Goal: Navigation & Orientation: Find specific page/section

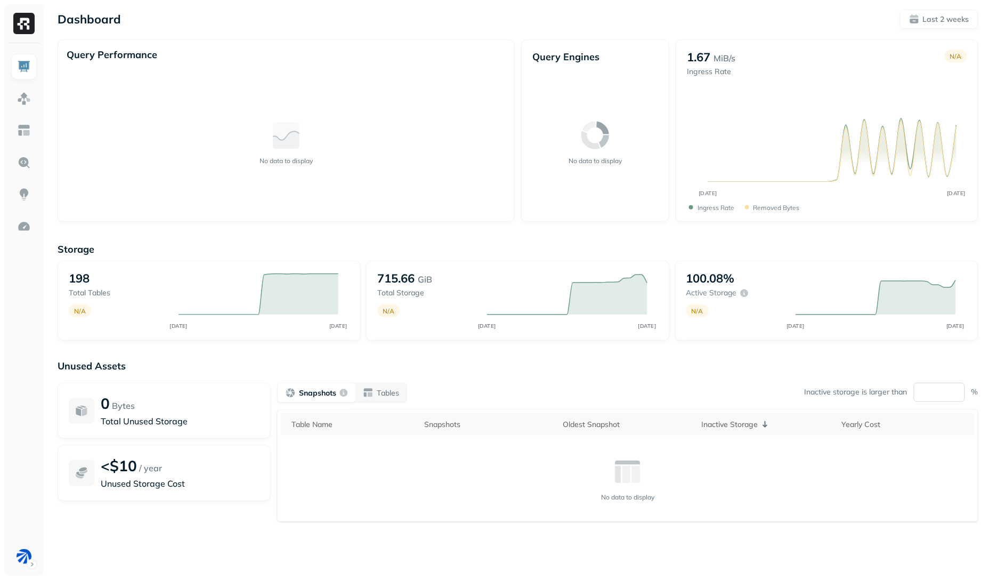
click at [941, 391] on input "**" at bounding box center [939, 392] width 51 height 19
click at [29, 140] on link at bounding box center [24, 131] width 26 height 26
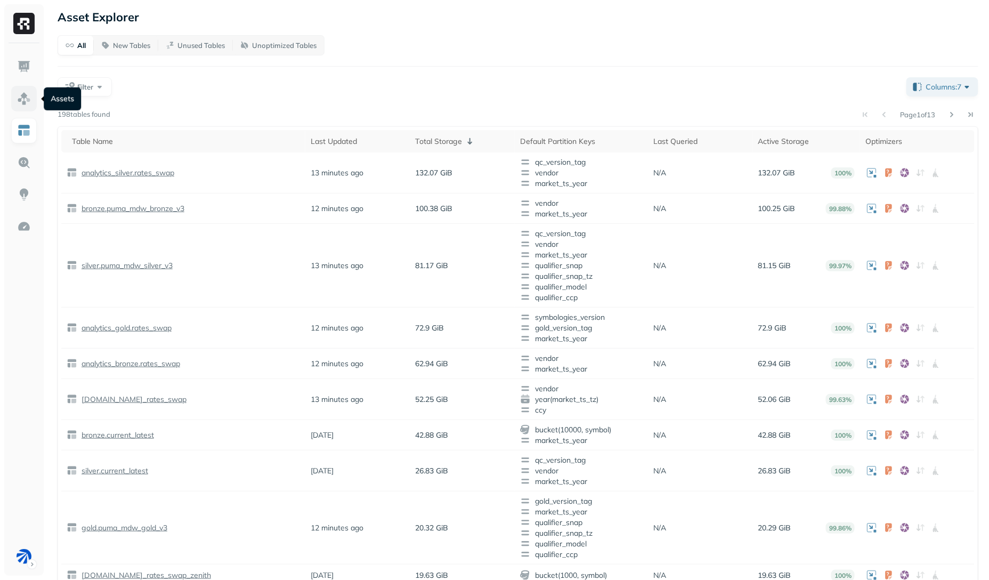
click at [34, 98] on link at bounding box center [24, 99] width 26 height 26
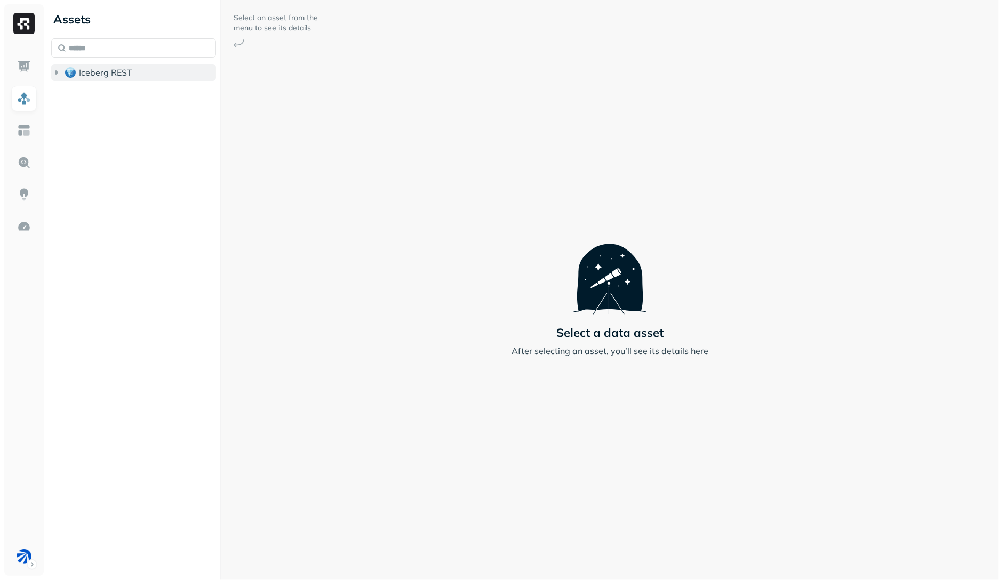
click at [98, 70] on span "Iceberg REST" at bounding box center [105, 72] width 53 height 11
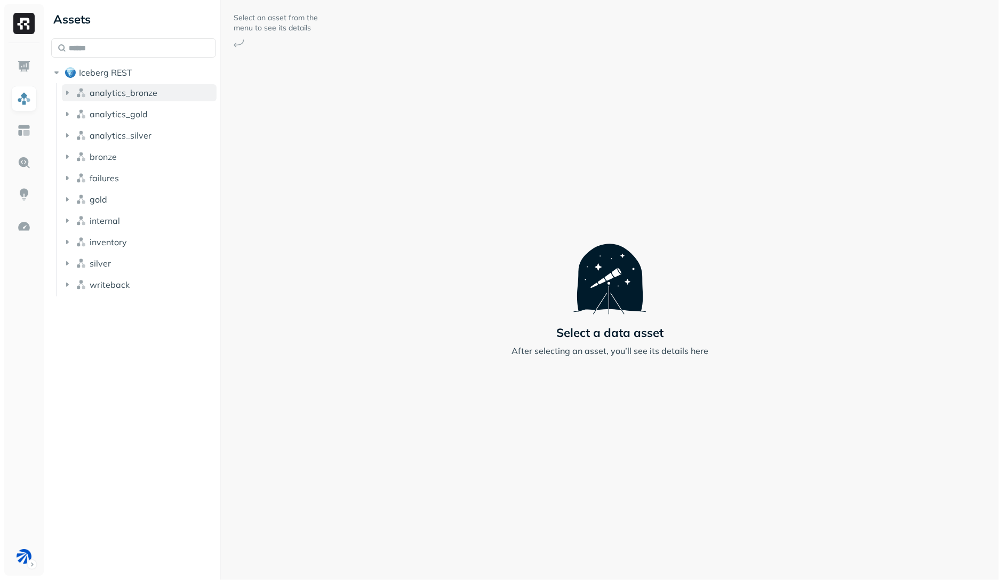
click at [106, 88] on span "analytics_bronze" at bounding box center [124, 92] width 68 height 11
click at [107, 89] on span "analytics_bronze" at bounding box center [124, 92] width 68 height 11
click at [342, 120] on div "Assets Iceberg REST analytics_bronze analytics_gold analytics_silver bronze fai…" at bounding box center [523, 290] width 952 height 580
